Goal: Task Accomplishment & Management: Complete application form

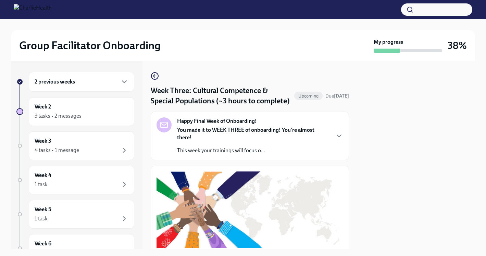
scroll to position [504, 0]
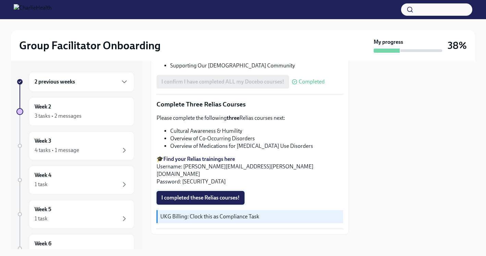
click at [209, 194] on span "I completed these Relias courses!" at bounding box center [200, 197] width 78 height 7
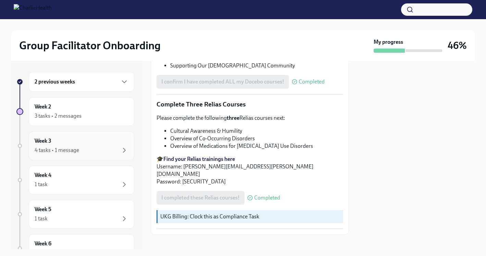
click at [66, 146] on div "Week 3 4 tasks • 1 message" at bounding box center [82, 145] width 94 height 17
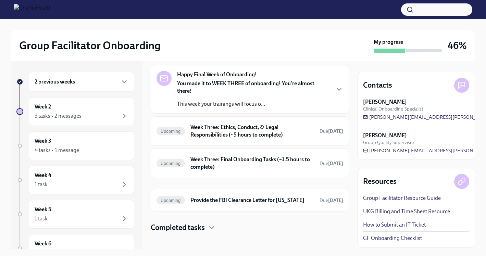
scroll to position [33, 0]
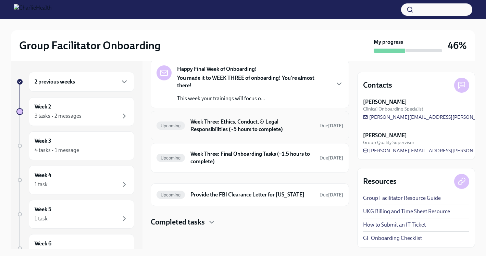
click at [242, 127] on h6 "Week Three: Ethics, Conduct, & Legal Responsibilities (~5 hours to complete)" at bounding box center [252, 125] width 124 height 15
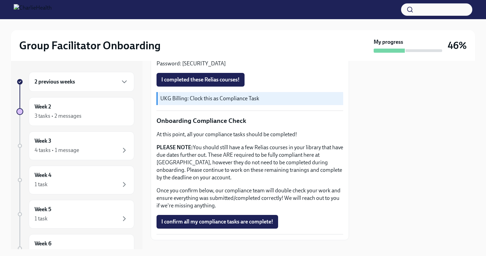
scroll to position [366, 0]
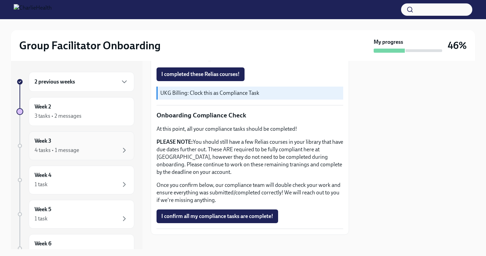
click at [99, 149] on div "4 tasks • 1 message" at bounding box center [82, 150] width 94 height 8
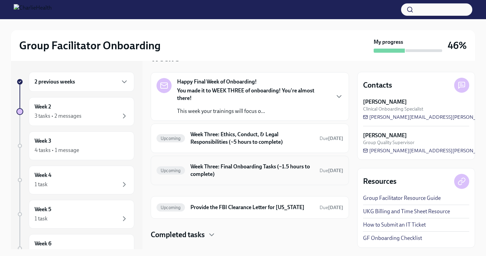
scroll to position [26, 0]
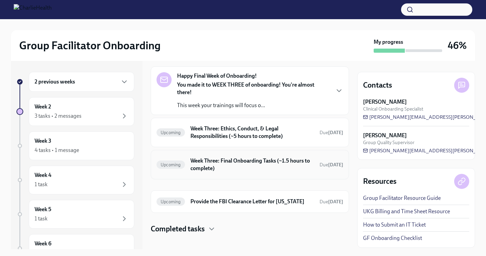
click at [232, 167] on h6 "Week Three: Final Onboarding Tasks (~1.5 hours to complete)" at bounding box center [252, 164] width 124 height 15
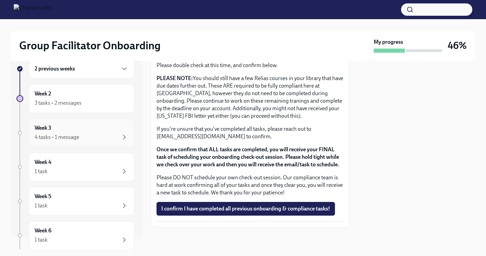
scroll to position [14, 0]
click at [80, 138] on div "4 tasks • 1 message" at bounding box center [82, 137] width 94 height 8
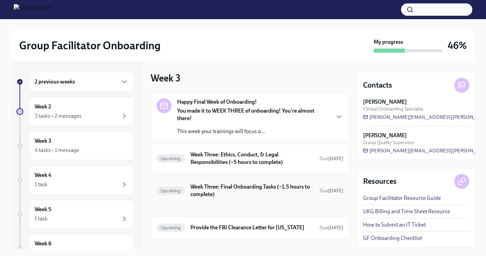
scroll to position [33, 0]
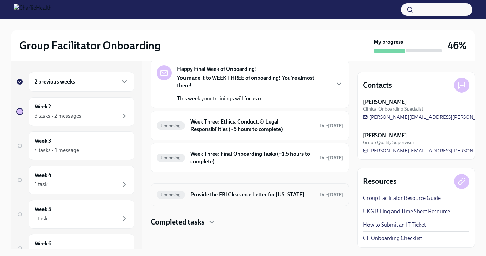
click at [240, 202] on div "Upcoming Provide the FBI Clearance Letter for [US_STATE] Due [DATE]" at bounding box center [250, 195] width 198 height 23
click at [240, 194] on h6 "Provide the FBI Clearance Letter for [US_STATE]" at bounding box center [252, 195] width 124 height 8
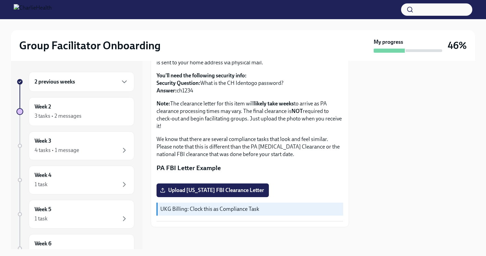
scroll to position [145, 0]
click at [236, 194] on span "Upload [US_STATE] FBI Clearance Letter" at bounding box center [212, 190] width 103 height 7
click at [0, 0] on input "Upload [US_STATE] FBI Clearance Letter" at bounding box center [0, 0] width 0 height 0
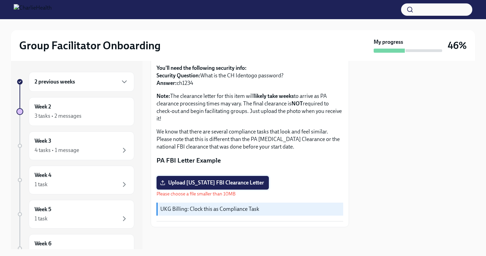
click at [225, 186] on span "Upload [US_STATE] FBI Clearance Letter" at bounding box center [212, 182] width 103 height 7
click at [0, 0] on input "Upload [US_STATE] FBI Clearance Letter" at bounding box center [0, 0] width 0 height 0
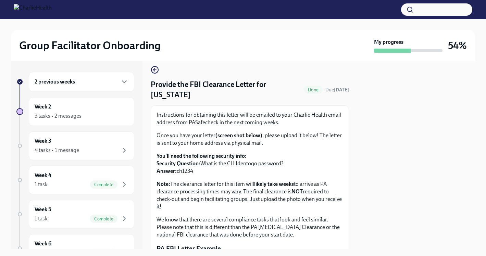
scroll to position [0, 0]
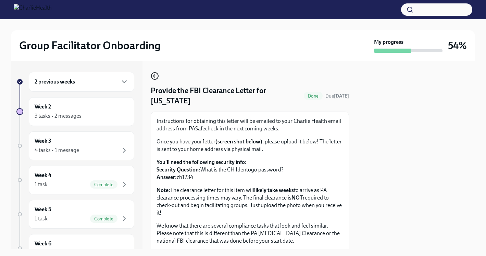
click at [157, 77] on icon "button" at bounding box center [155, 76] width 8 height 8
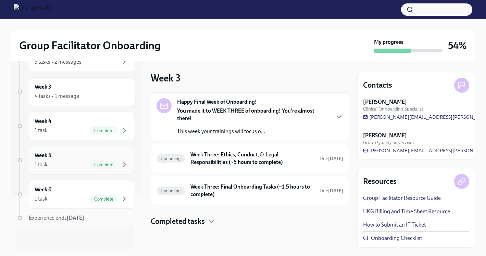
scroll to position [43, 0]
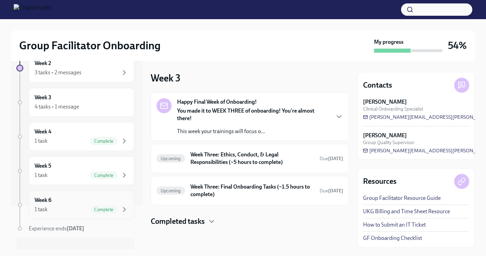
click at [101, 202] on div "Week 6 1 task Complete" at bounding box center [82, 205] width 94 height 17
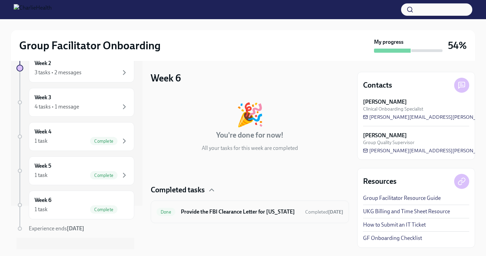
click at [238, 211] on h6 "Provide the FBI Clearance Letter for [US_STATE]" at bounding box center [240, 212] width 119 height 8
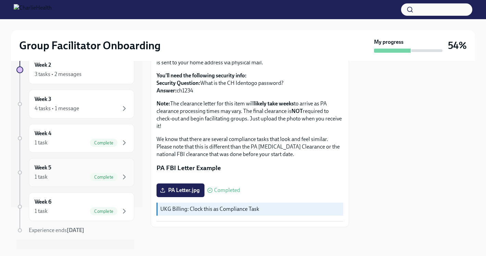
scroll to position [54, 0]
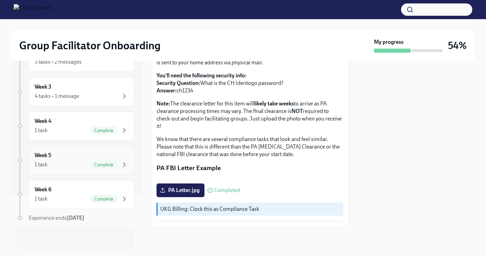
click at [83, 160] on div "Week 5 1 task Complete" at bounding box center [82, 160] width 94 height 17
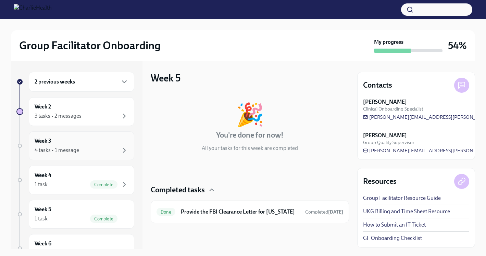
click at [95, 150] on div "4 tasks • 1 message" at bounding box center [82, 150] width 94 height 8
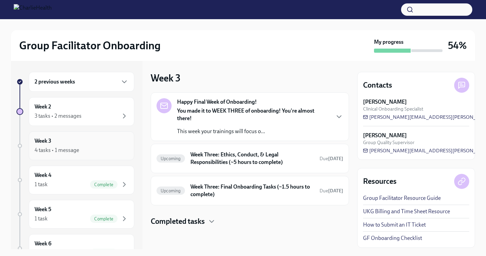
click at [94, 143] on div "Week 3 4 tasks • 1 message" at bounding box center [82, 145] width 94 height 17
click at [67, 114] on div "3 tasks • 2 messages" at bounding box center [58, 116] width 47 height 8
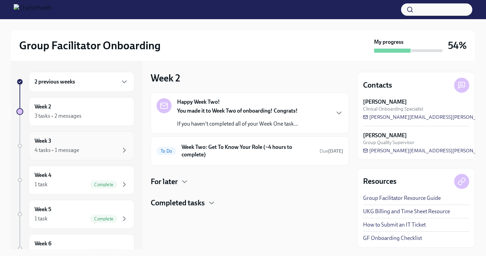
click at [89, 144] on div "Week 3 4 tasks • 1 message" at bounding box center [82, 145] width 94 height 17
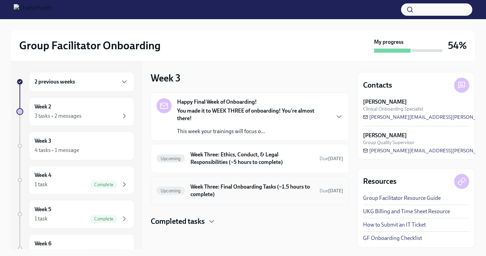
click at [251, 187] on h6 "Week Three: Final Onboarding Tasks (~1.5 hours to complete)" at bounding box center [252, 190] width 124 height 15
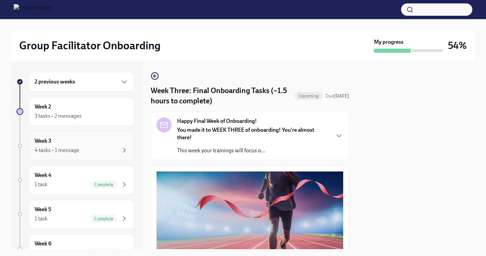
click at [91, 136] on div "Week 3 4 tasks • 1 message" at bounding box center [81, 145] width 105 height 29
